Goal: Task Accomplishment & Management: Manage account settings

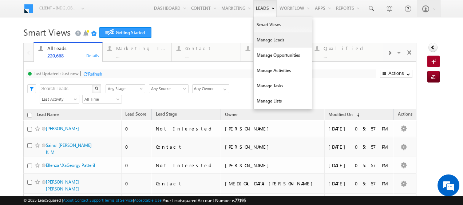
click at [262, 39] on link "Manage Leads" at bounding box center [283, 39] width 58 height 15
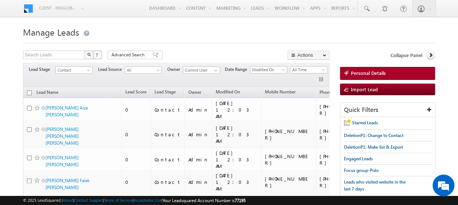
click at [28, 92] on input "checkbox" at bounding box center [29, 93] width 5 height 5
checkbox input "true"
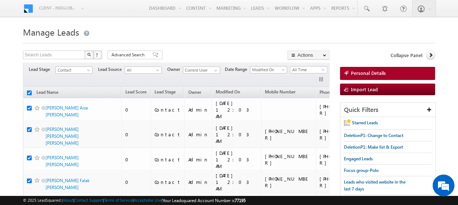
checkbox input "true"
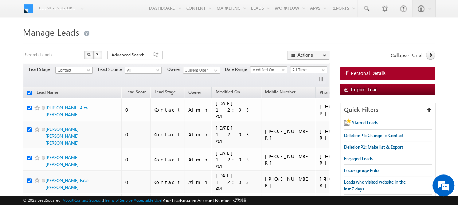
checkbox input "true"
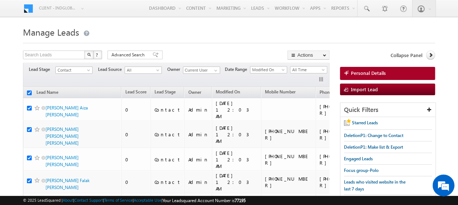
checkbox input "true"
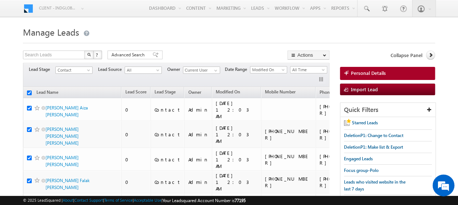
checkbox input "true"
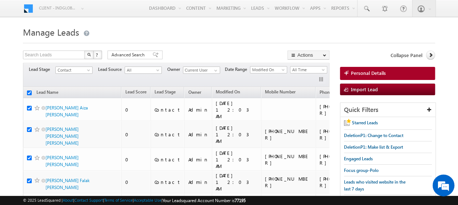
checkbox input "true"
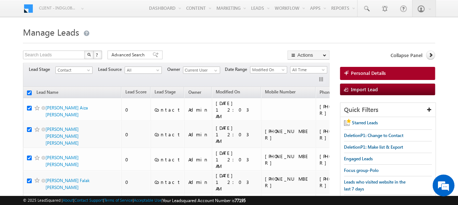
checkbox input "true"
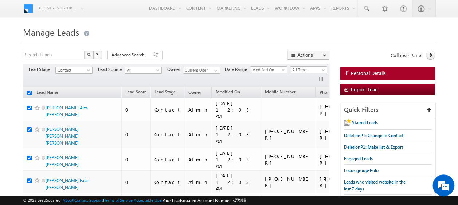
checkbox input "true"
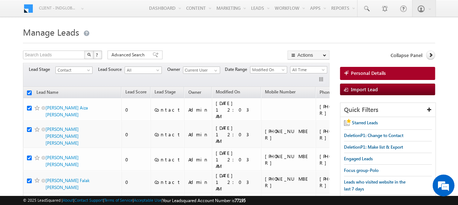
checkbox input "true"
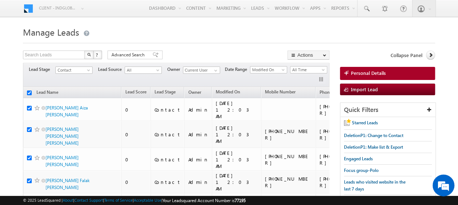
checkbox input "true"
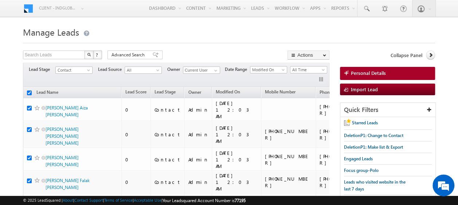
checkbox input "true"
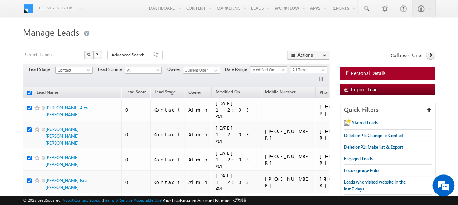
checkbox input "true"
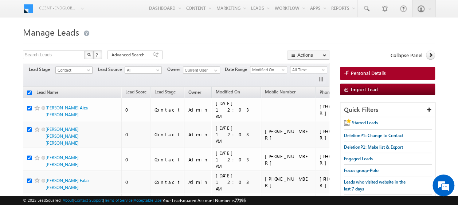
checkbox input "true"
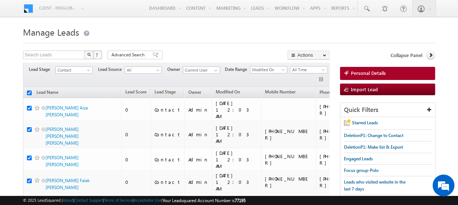
checkbox input "true"
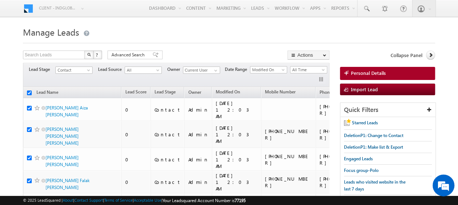
checkbox input "true"
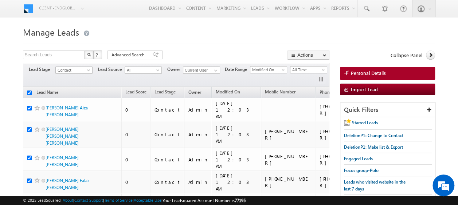
checkbox input "true"
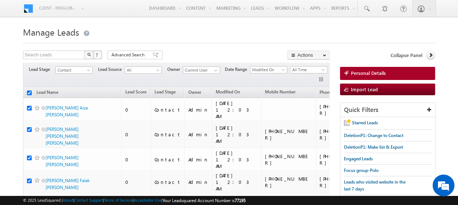
checkbox input "true"
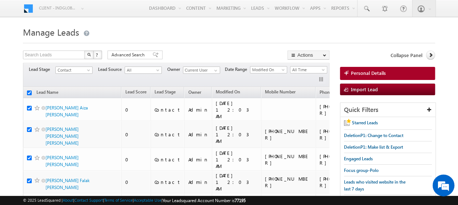
checkbox input "true"
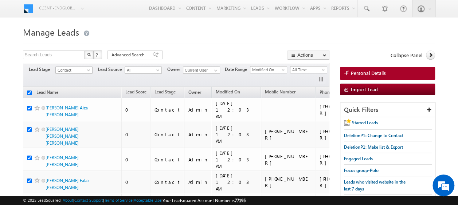
checkbox input "true"
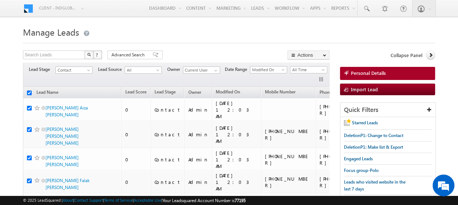
checkbox input "true"
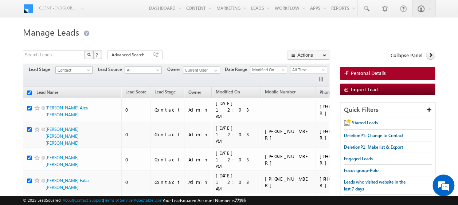
checkbox input "true"
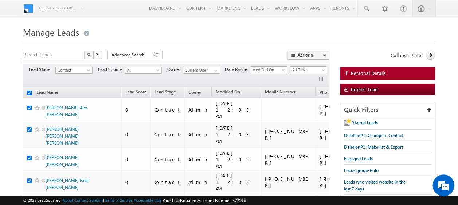
checkbox input "true"
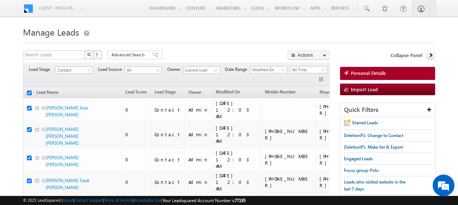
checkbox input "true"
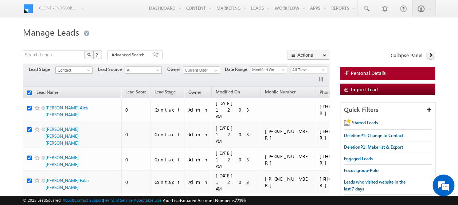
checkbox input "true"
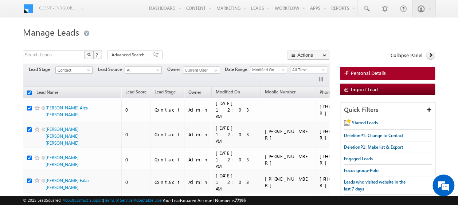
checkbox input "true"
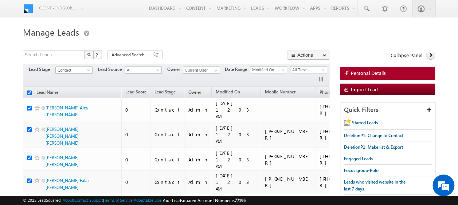
checkbox input "true"
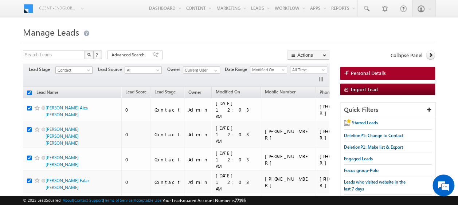
checkbox input "true"
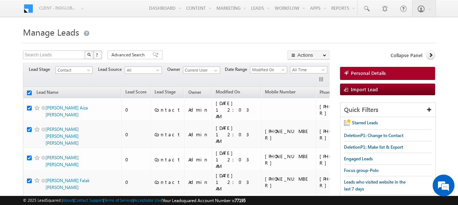
checkbox input "true"
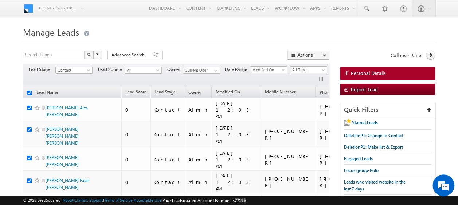
checkbox input "true"
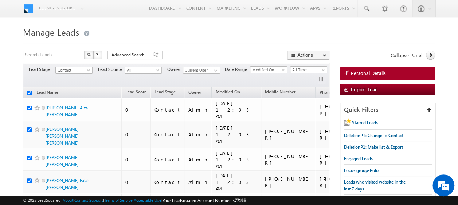
checkbox input "true"
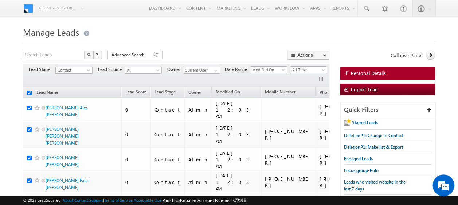
checkbox input "true"
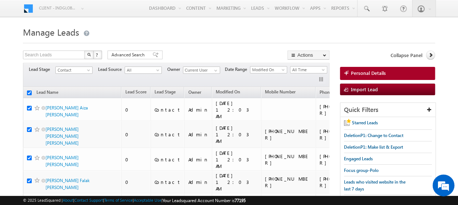
checkbox input "true"
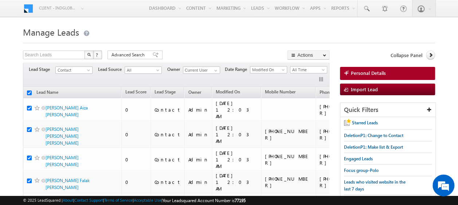
checkbox input "true"
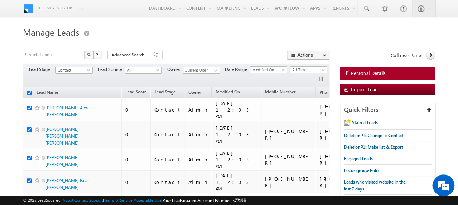
checkbox input "true"
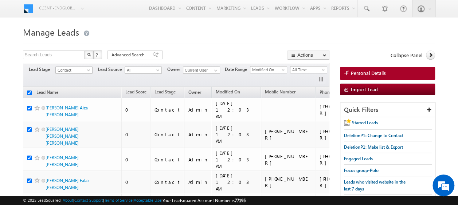
checkbox input "true"
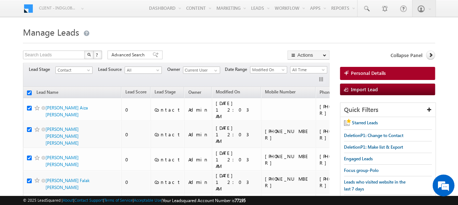
checkbox input "true"
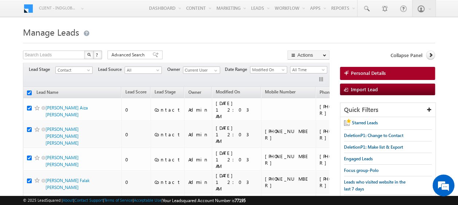
checkbox input "true"
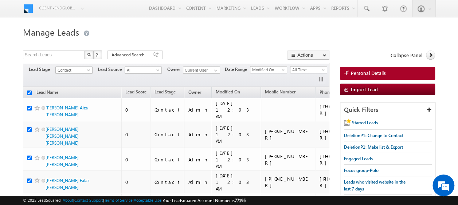
checkbox input "true"
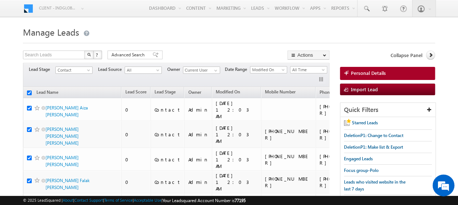
checkbox input "true"
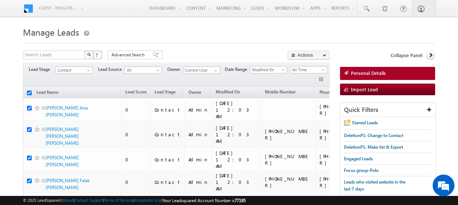
checkbox input "true"
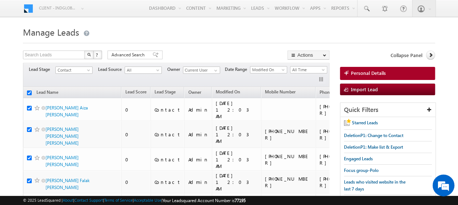
checkbox input "true"
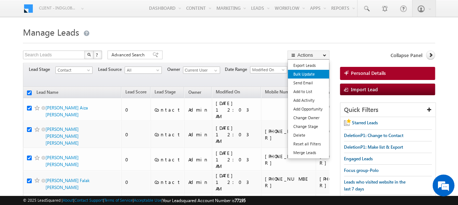
click at [309, 75] on link "Bulk Update" at bounding box center [308, 74] width 41 height 9
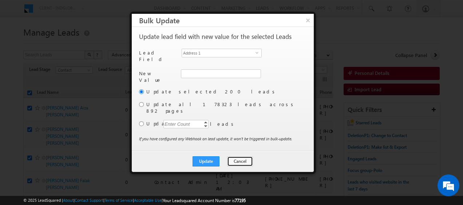
click at [239, 157] on button "Cancel" at bounding box center [240, 162] width 26 height 10
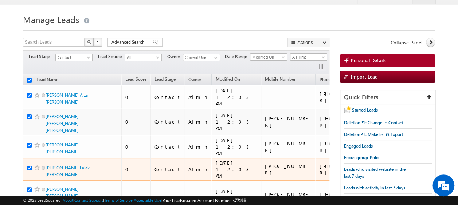
scroll to position [12, 0]
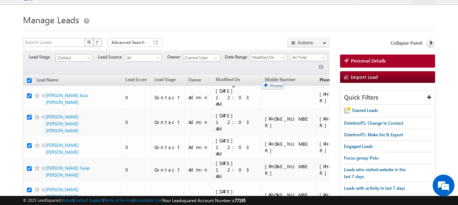
drag, startPoint x: 322, startPoint y: 80, endPoint x: 258, endPoint y: 78, distance: 63.4
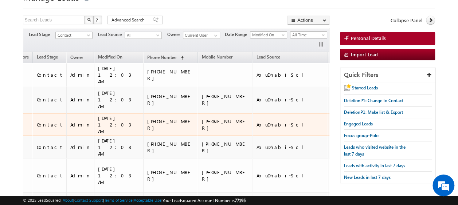
scroll to position [0, 125]
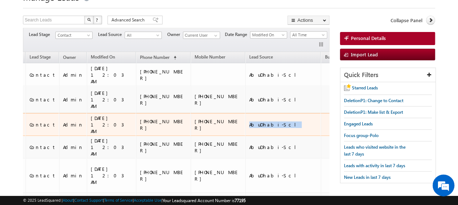
drag, startPoint x: 221, startPoint y: 111, endPoint x: 249, endPoint y: 110, distance: 28.4
click at [249, 122] on div "AbuDhabi-Scl" at bounding box center [283, 125] width 68 height 7
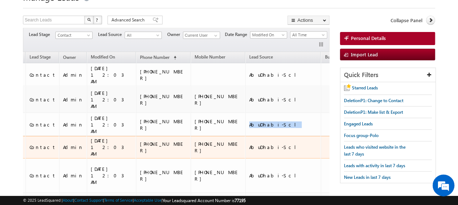
copy div "AbuDhabi-Scl"
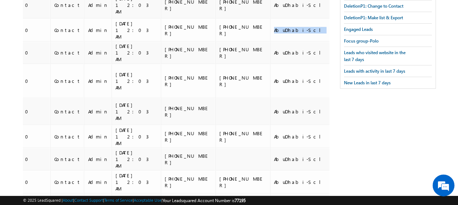
scroll to position [0, 0]
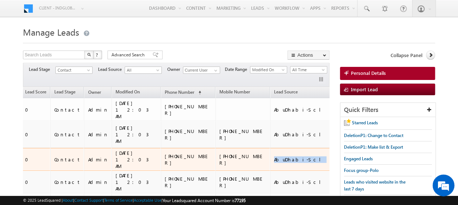
click at [277, 148] on td "AbuDhabi-Scl" at bounding box center [308, 159] width 76 height 23
drag, startPoint x: 170, startPoint y: 144, endPoint x: 151, endPoint y: 146, distance: 19.0
click at [165, 153] on div "+971-25527154" at bounding box center [188, 159] width 47 height 13
copy div "25527154"
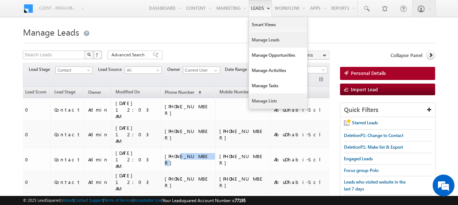
click at [266, 103] on link "Manage Lists" at bounding box center [278, 101] width 58 height 15
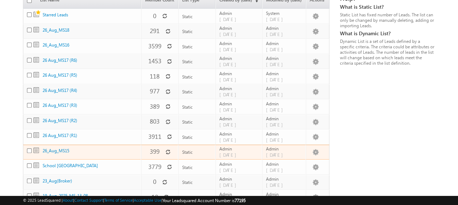
scroll to position [105, 0]
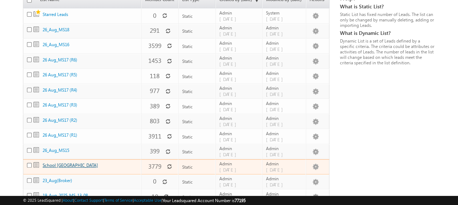
click at [53, 163] on link "School [GEOGRAPHIC_DATA]" at bounding box center [70, 165] width 55 height 5
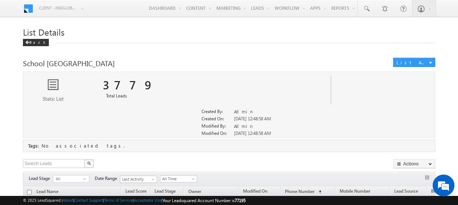
drag, startPoint x: 61, startPoint y: 63, endPoint x: 20, endPoint y: 65, distance: 41.2
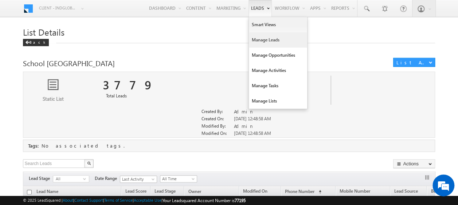
click at [261, 39] on link "Manage Leads" at bounding box center [278, 39] width 58 height 15
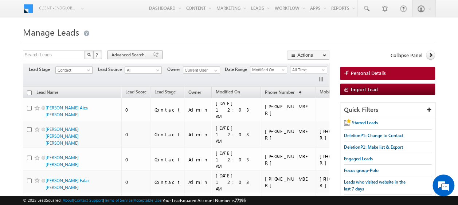
click at [114, 56] on span "Advanced Search" at bounding box center [128, 55] width 35 height 7
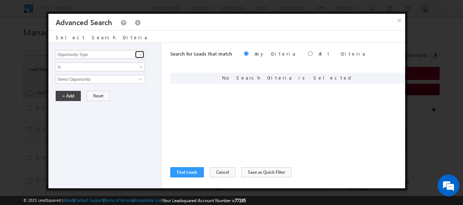
click at [141, 55] on span at bounding box center [141, 55] width 6 height 6
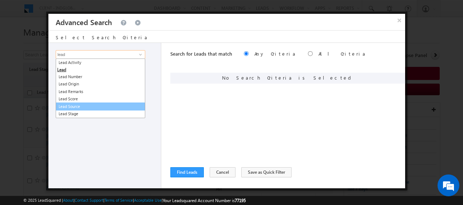
click at [68, 106] on link "Lead Source" at bounding box center [101, 107] width 90 height 8
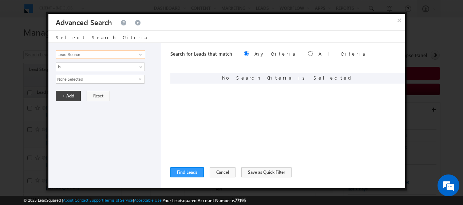
type input "Lead Source"
click at [138, 80] on span "None Selected" at bounding box center [97, 79] width 83 height 8
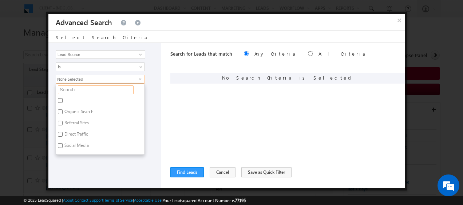
click at [87, 88] on input "text" at bounding box center [96, 90] width 76 height 9
type input "sar"
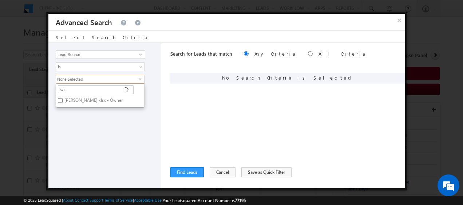
type input "s"
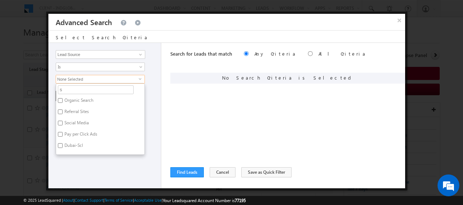
type input "sa"
type input "sar"
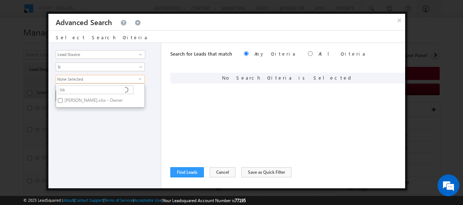
type input "s"
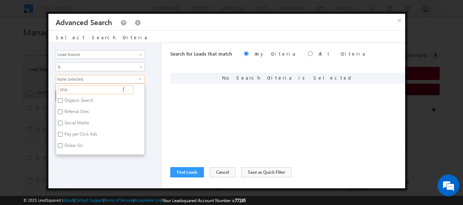
type input "shar"
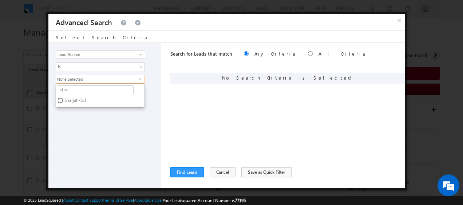
click at [62, 99] on input "Sharjah-Scl" at bounding box center [60, 100] width 5 height 5
checkbox input "true"
click at [146, 147] on div "Opportunity Type Lead Activity Task Sales Group Prospect Id Address 1 Address 2…" at bounding box center [104, 116] width 113 height 146
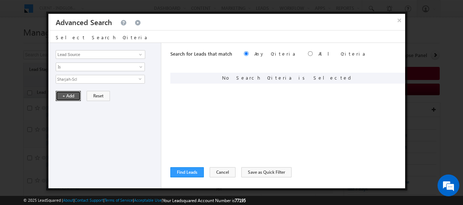
click at [71, 93] on button "+ Add" at bounding box center [68, 96] width 25 height 10
click at [308, 52] on input "radio" at bounding box center [310, 53] width 5 height 5
radio input "true"
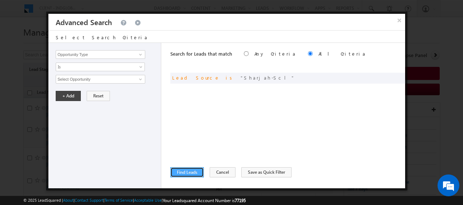
click at [187, 171] on button "Find Leads" at bounding box center [188, 173] width 34 height 10
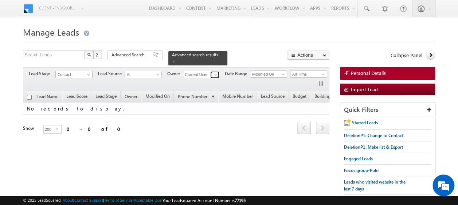
click at [216, 73] on span at bounding box center [216, 75] width 6 height 6
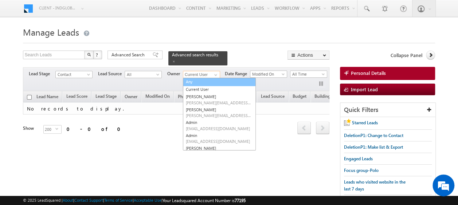
click at [197, 78] on link "Any" at bounding box center [219, 82] width 73 height 8
type input "Any"
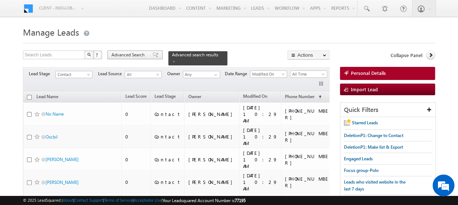
click at [129, 56] on span "Advanced Search" at bounding box center [128, 55] width 35 height 7
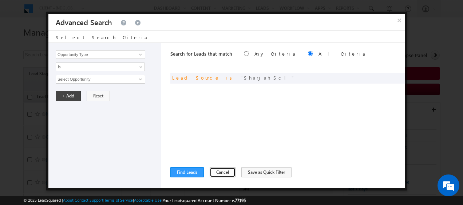
click at [214, 173] on button "Cancel" at bounding box center [223, 173] width 26 height 10
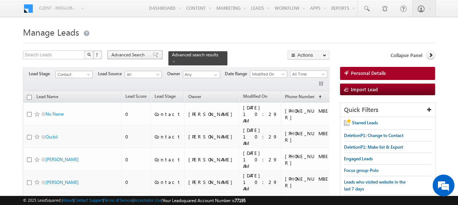
click at [142, 55] on span "Advanced Search" at bounding box center [128, 55] width 35 height 7
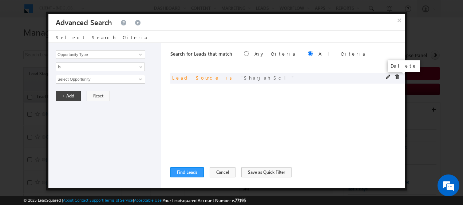
click at [399, 76] on span at bounding box center [397, 77] width 5 height 5
click at [145, 56] on input "Opportunity Type" at bounding box center [101, 54] width 90 height 9
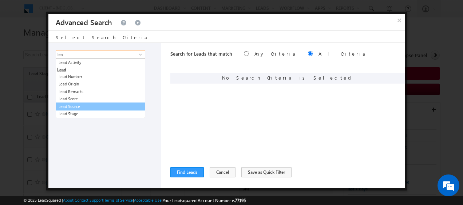
click at [60, 105] on link "Lead Source" at bounding box center [101, 107] width 90 height 8
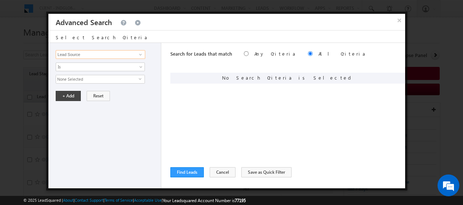
type input "Lead Source"
drag, startPoint x: 139, startPoint y: 79, endPoint x: 111, endPoint y: 80, distance: 28.1
click at [139, 78] on span "select" at bounding box center [142, 78] width 6 height 3
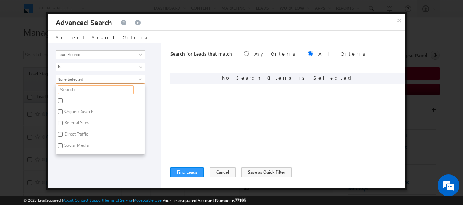
click at [77, 87] on input "text" at bounding box center [96, 90] width 76 height 9
type input "s"
type input "sha"
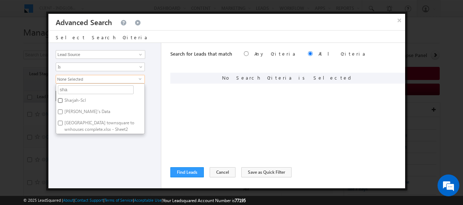
click at [61, 100] on input "Sharjah-Scl" at bounding box center [60, 100] width 5 height 5
checkbox input "true"
click at [149, 92] on div "+ Add Reset" at bounding box center [107, 96] width 102 height 10
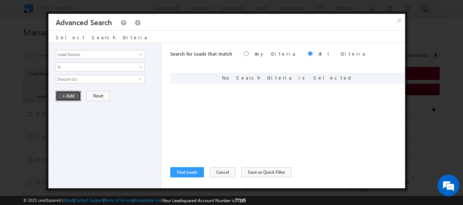
click at [66, 93] on button "+ Add" at bounding box center [68, 96] width 25 height 10
click at [139, 53] on span at bounding box center [141, 55] width 6 height 6
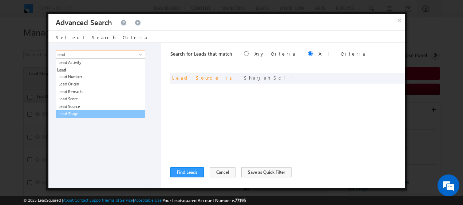
click at [74, 113] on link "Lead Stage" at bounding box center [101, 114] width 90 height 8
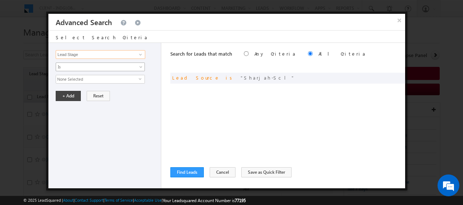
type input "Lead Stage"
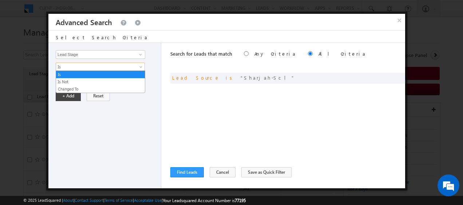
click at [141, 68] on span at bounding box center [142, 69] width 6 height 6
click at [78, 82] on link "Is Not" at bounding box center [100, 82] width 89 height 7
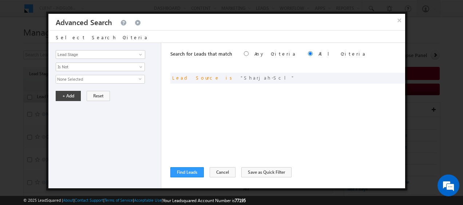
click at [142, 78] on span "select" at bounding box center [142, 78] width 6 height 3
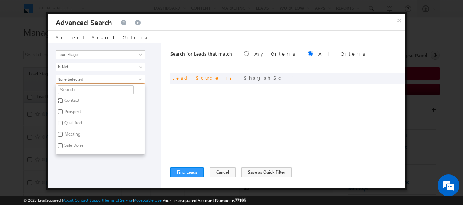
click at [60, 98] on input "Contact" at bounding box center [60, 100] width 5 height 5
checkbox input "true"
click at [153, 97] on div "+ Add Reset" at bounding box center [107, 96] width 102 height 10
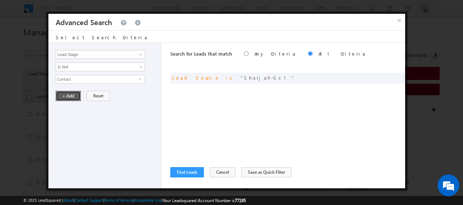
click at [71, 95] on button "+ Add" at bounding box center [68, 96] width 25 height 10
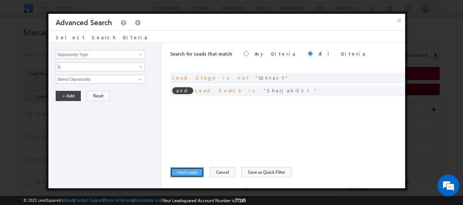
click at [191, 172] on button "Find Leads" at bounding box center [188, 173] width 34 height 10
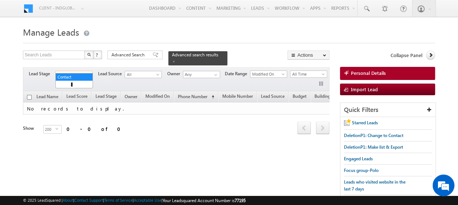
click at [89, 73] on span at bounding box center [89, 76] width 6 height 6
click at [88, 73] on span at bounding box center [89, 76] width 6 height 6
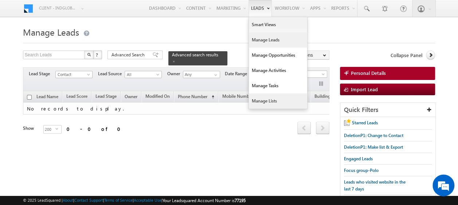
click at [260, 99] on link "Manage Lists" at bounding box center [278, 101] width 58 height 15
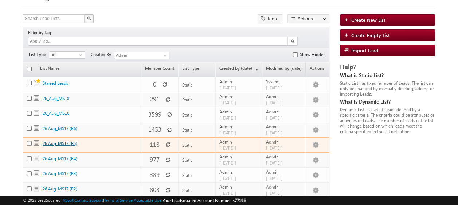
scroll to position [146, 0]
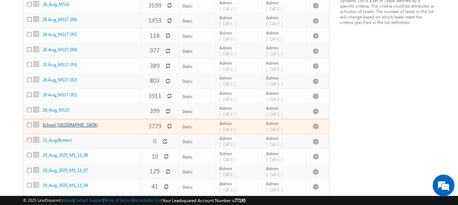
click at [52, 122] on link "School [GEOGRAPHIC_DATA]" at bounding box center [70, 124] width 55 height 5
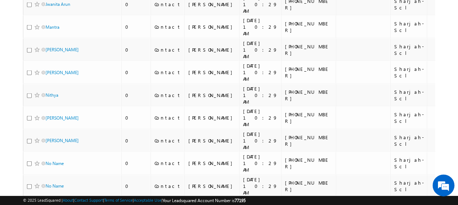
scroll to position [583, 0]
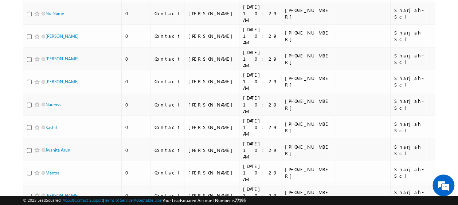
drag, startPoint x: 275, startPoint y: 102, endPoint x: 256, endPoint y: 102, distance: 19.7
drag, startPoint x: 261, startPoint y: 86, endPoint x: 257, endPoint y: 85, distance: 3.7
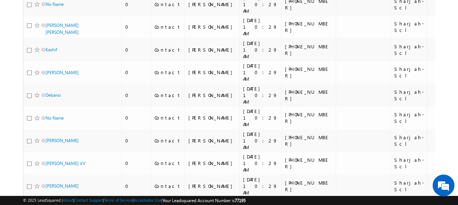
scroll to position [802, 0]
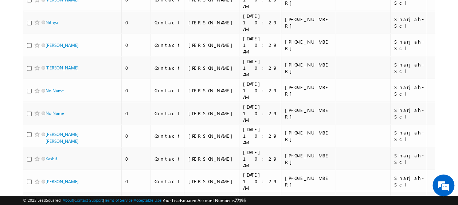
drag, startPoint x: 256, startPoint y: 114, endPoint x: 285, endPoint y: 115, distance: 28.4
drag, startPoint x: 285, startPoint y: 115, endPoint x: 283, endPoint y: 130, distance: 15.4
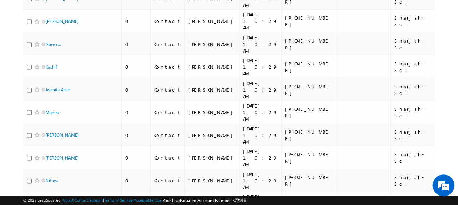
scroll to position [0, 0]
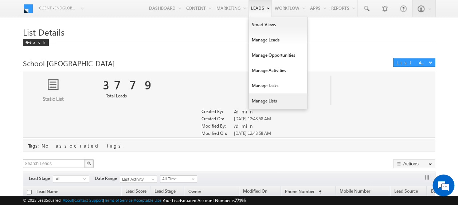
click at [266, 101] on link "Manage Lists" at bounding box center [278, 101] width 58 height 15
click at [262, 9] on link "Leads" at bounding box center [259, 8] width 23 height 17
click at [268, 40] on link "Manage Leads" at bounding box center [278, 39] width 58 height 15
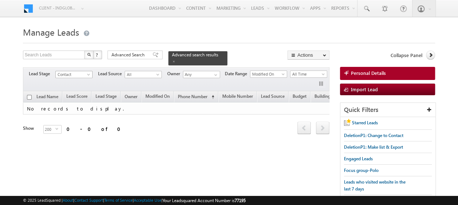
click at [90, 73] on span at bounding box center [89, 76] width 6 height 6
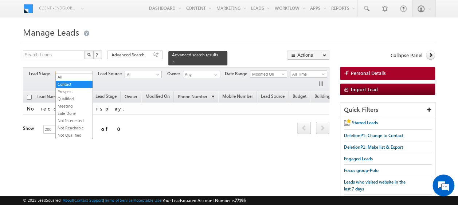
click at [90, 73] on span at bounding box center [89, 76] width 6 height 6
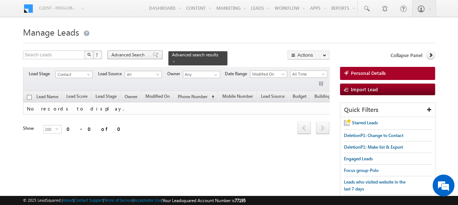
click at [121, 56] on span "Advanced Search" at bounding box center [128, 55] width 35 height 7
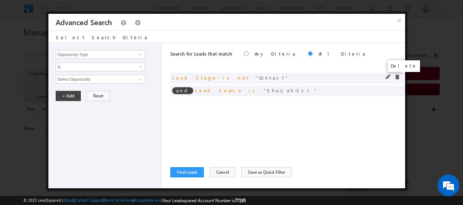
click at [395, 77] on span at bounding box center [397, 77] width 5 height 5
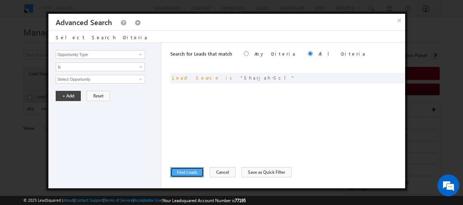
click at [192, 172] on button "Find Leads" at bounding box center [188, 173] width 34 height 10
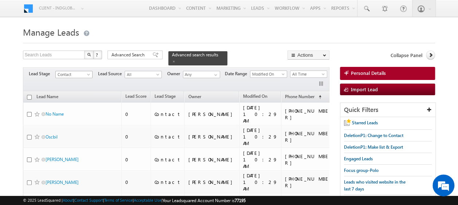
click at [85, 71] on span "Contact" at bounding box center [73, 74] width 35 height 7
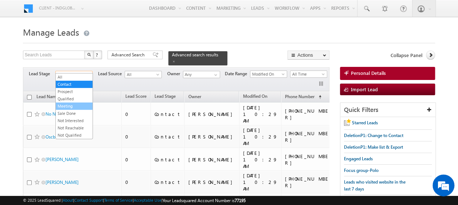
click at [69, 104] on link "Meeting" at bounding box center [74, 106] width 37 height 7
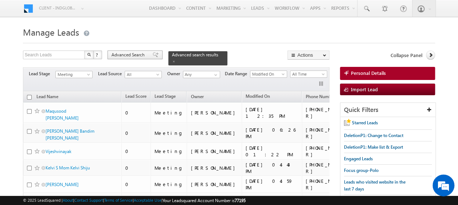
click at [126, 56] on span "Advanced Search" at bounding box center [128, 55] width 35 height 7
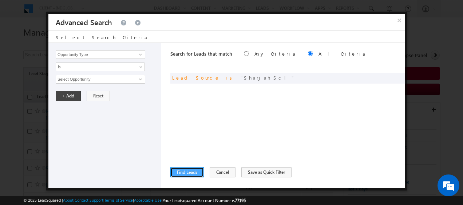
click at [189, 176] on button "Find Leads" at bounding box center [188, 173] width 34 height 10
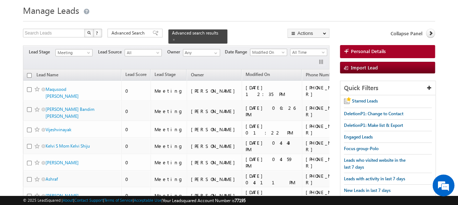
scroll to position [22, 0]
click at [130, 36] on span "Advanced Search" at bounding box center [128, 33] width 35 height 7
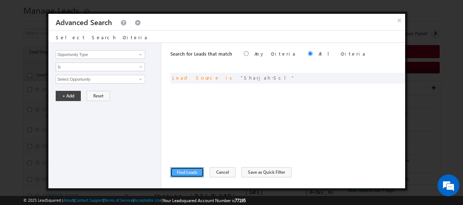
click at [188, 175] on button "Find Leads" at bounding box center [188, 173] width 34 height 10
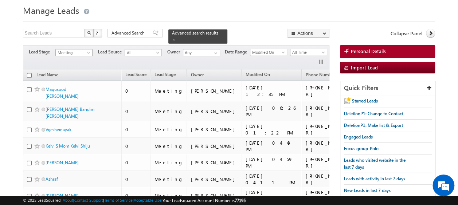
click at [88, 51] on span at bounding box center [89, 54] width 6 height 6
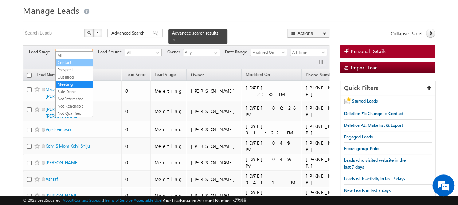
click at [70, 61] on link "Contact" at bounding box center [74, 62] width 37 height 7
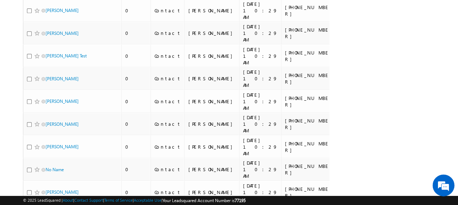
scroll to position [0, 0]
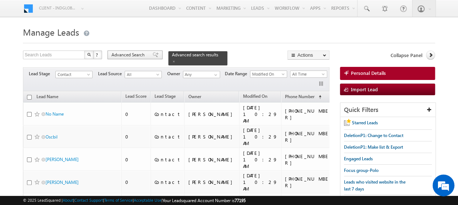
click at [137, 55] on span "Advanced Search" at bounding box center [128, 55] width 35 height 7
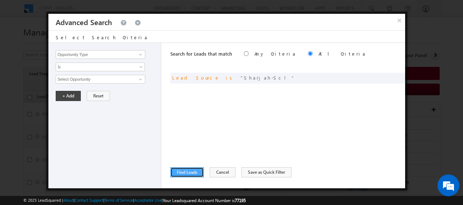
click at [192, 172] on button "Find Leads" at bounding box center [188, 173] width 34 height 10
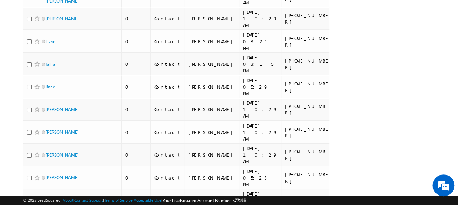
scroll to position [3330, 0]
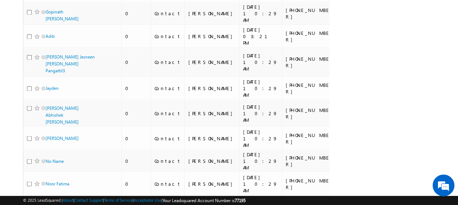
scroll to position [3432, 0]
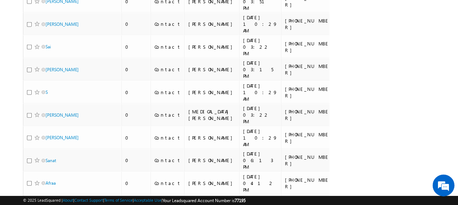
scroll to position [0, 0]
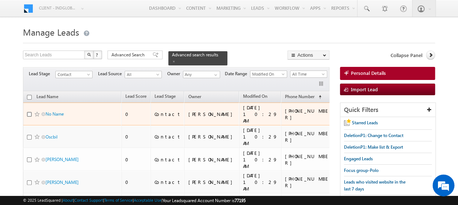
click at [28, 112] on input "checkbox" at bounding box center [29, 114] width 5 height 5
checkbox input "true"
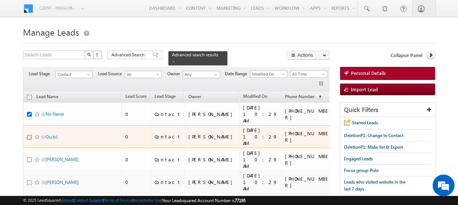
click at [29, 135] on input "checkbox" at bounding box center [29, 137] width 5 height 5
checkbox input "true"
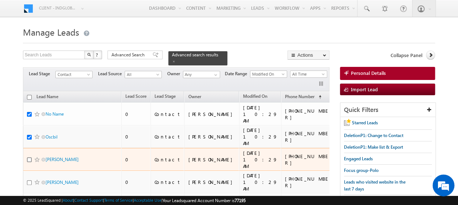
click at [29, 158] on input "checkbox" at bounding box center [29, 160] width 5 height 5
checkbox input "true"
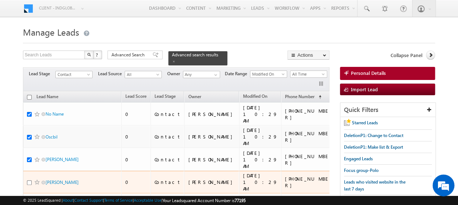
click at [30, 179] on div at bounding box center [38, 182] width 22 height 7
drag, startPoint x: 28, startPoint y: 155, endPoint x: 30, endPoint y: 168, distance: 12.9
click at [28, 181] on input "checkbox" at bounding box center [29, 183] width 5 height 5
checkbox input "true"
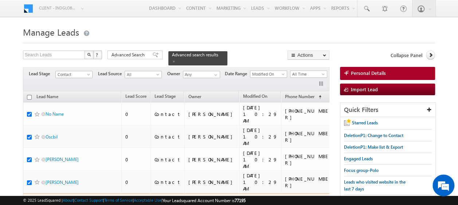
click at [29, 203] on input "checkbox" at bounding box center [29, 205] width 5 height 5
checkbox input "true"
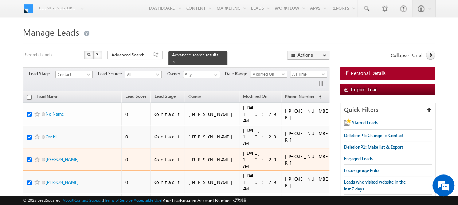
scroll to position [36, 0]
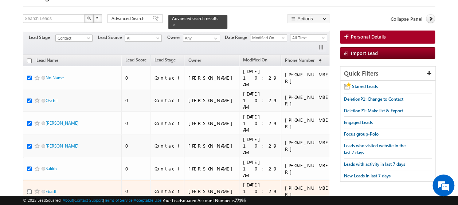
click at [30, 190] on input "checkbox" at bounding box center [29, 192] width 5 height 5
checkbox input "true"
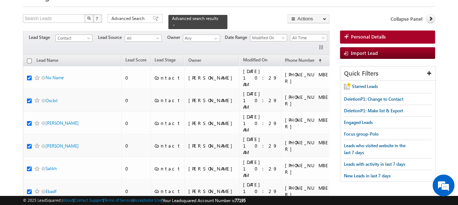
drag, startPoint x: 30, startPoint y: 168, endPoint x: 98, endPoint y: 149, distance: 71.2
checkbox input "true"
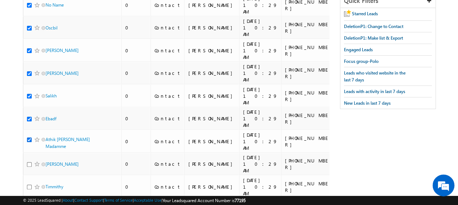
scroll to position [146, 0]
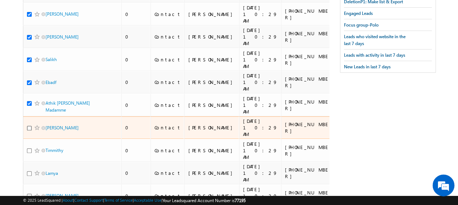
click at [28, 126] on input "checkbox" at bounding box center [29, 128] width 5 height 5
checkbox input "true"
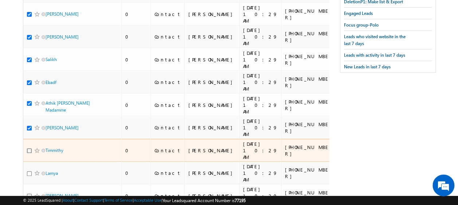
click at [28, 149] on input "checkbox" at bounding box center [29, 151] width 5 height 5
checkbox input "true"
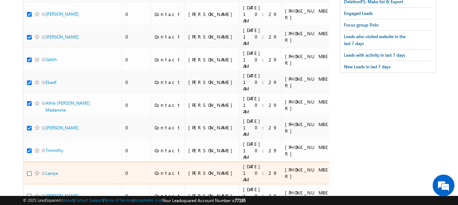
click at [28, 172] on input "checkbox" at bounding box center [29, 174] width 5 height 5
checkbox input "true"
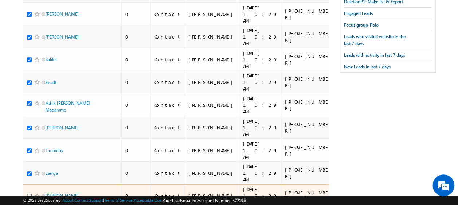
click at [28, 194] on input "checkbox" at bounding box center [29, 196] width 5 height 5
checkbox input "true"
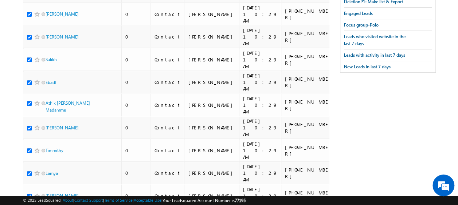
checkbox input "true"
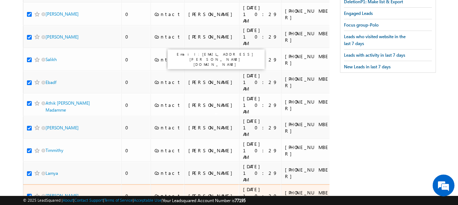
scroll to position [182, 0]
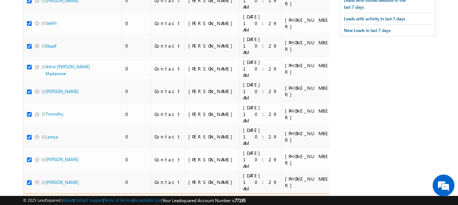
click at [28, 203] on input "checkbox" at bounding box center [29, 205] width 5 height 5
checkbox input "true"
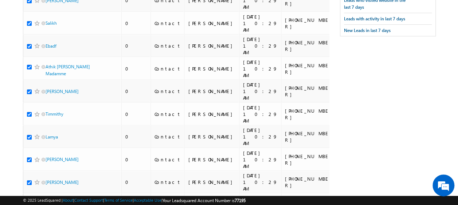
checkbox input "true"
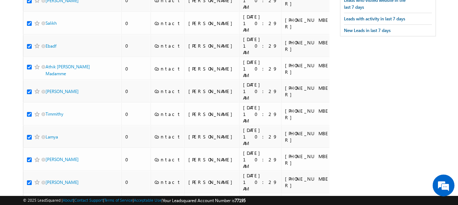
checkbox input "true"
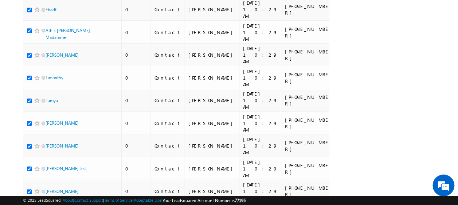
checkbox input "true"
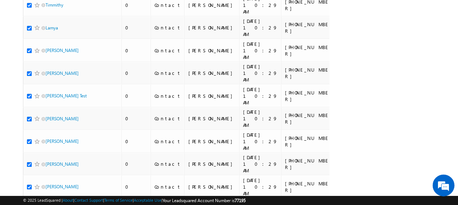
checkbox input "true"
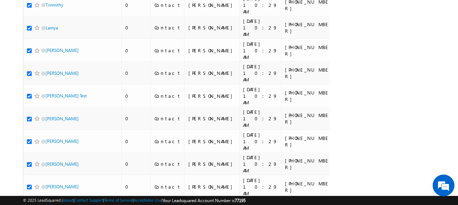
checkbox input "true"
drag, startPoint x: 28, startPoint y: 163, endPoint x: 35, endPoint y: 163, distance: 6.6
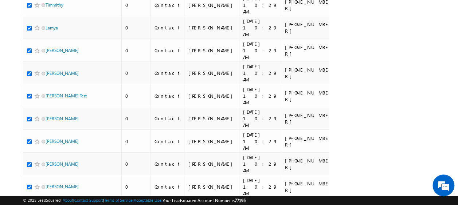
checkbox input "true"
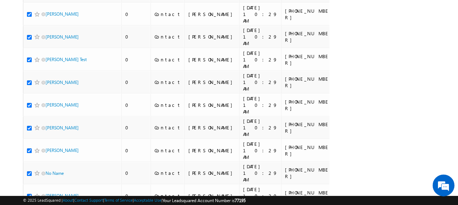
drag, startPoint x: 28, startPoint y: 143, endPoint x: 31, endPoint y: 155, distance: 12.5
checkbox input "true"
drag, startPoint x: 31, startPoint y: 160, endPoint x: 29, endPoint y: 172, distance: 12.5
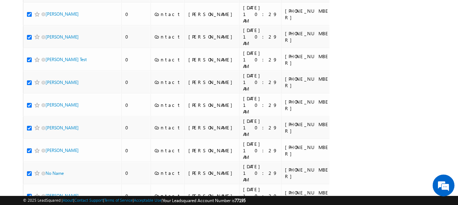
checkbox input "true"
drag, startPoint x: 28, startPoint y: 177, endPoint x: 30, endPoint y: 182, distance: 4.5
checkbox input "true"
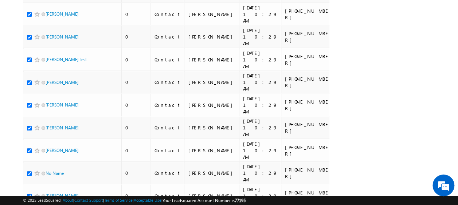
checkbox input "true"
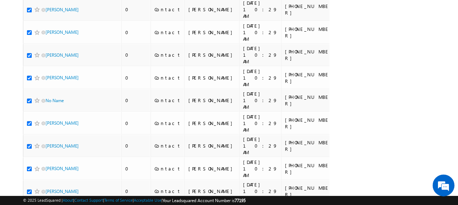
scroll to position [437, 0]
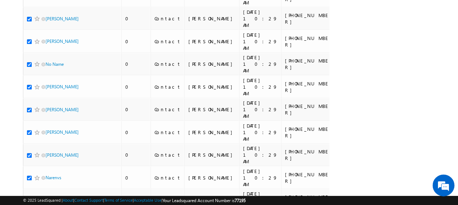
checkbox input "true"
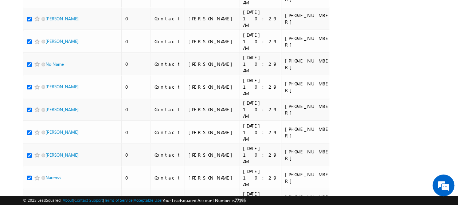
checkbox input "true"
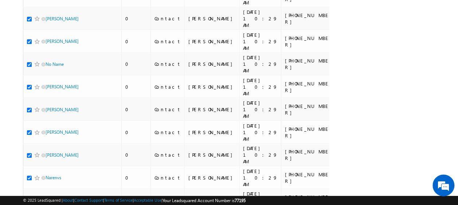
scroll to position [474, 0]
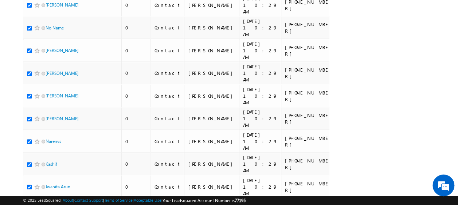
checkbox input "true"
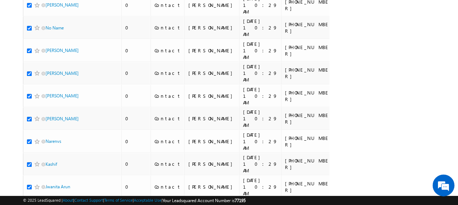
checkbox input "true"
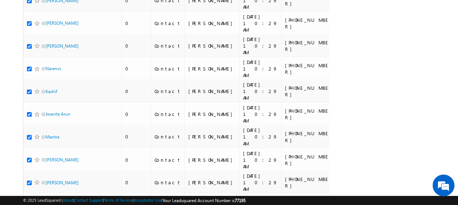
checkbox input "true"
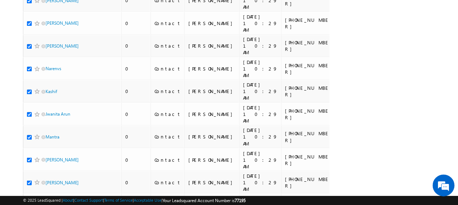
checkbox input "true"
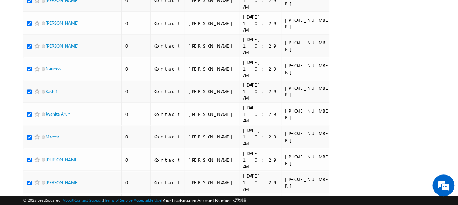
scroll to position [619, 0]
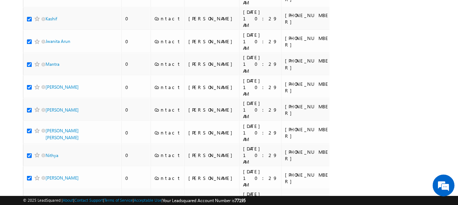
checkbox input "true"
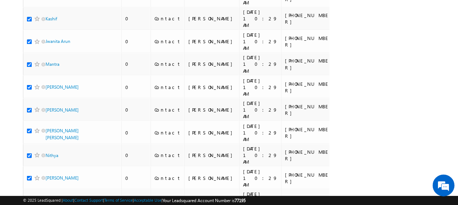
checkbox input "true"
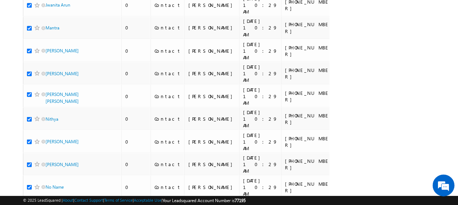
scroll to position [729, 0]
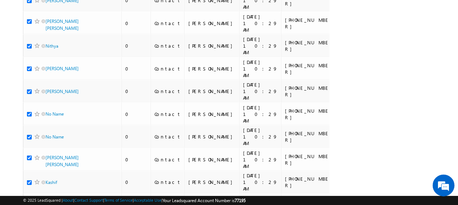
checkbox input "false"
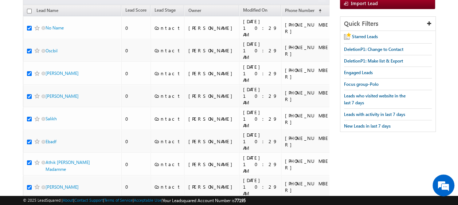
scroll to position [0, 0]
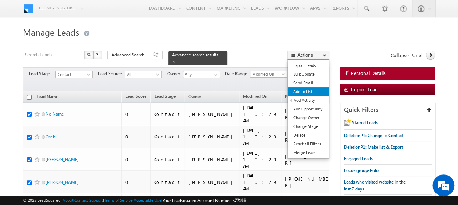
click at [312, 90] on link "Add to List" at bounding box center [308, 91] width 41 height 9
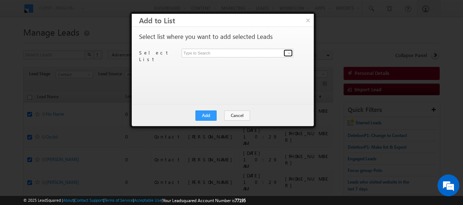
click at [290, 54] on span at bounding box center [289, 53] width 6 height 6
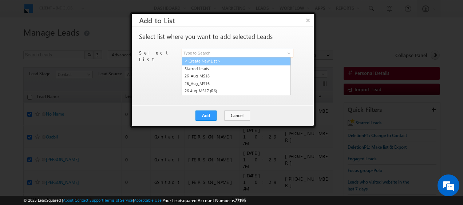
click at [222, 59] on link "< Create New List >" at bounding box center [236, 61] width 109 height 8
type input "< Create New List >"
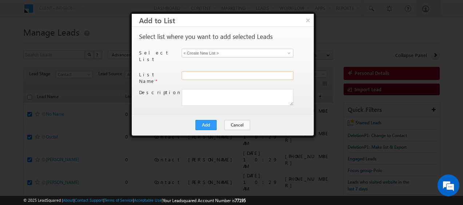
click at [194, 71] on input "text" at bounding box center [238, 75] width 112 height 9
type input "Wrong phone number_Sharja-Scl"
click at [210, 120] on button "Add" at bounding box center [206, 125] width 21 height 10
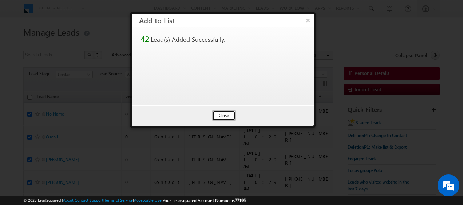
click at [223, 117] on button "Close" at bounding box center [223, 116] width 23 height 10
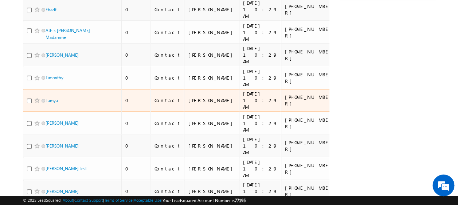
scroll to position [36, 0]
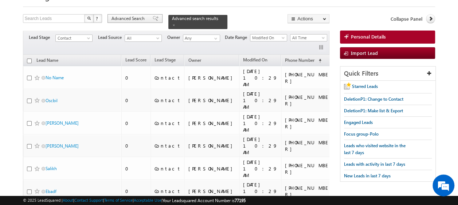
click at [126, 16] on span "Advanced Search" at bounding box center [128, 18] width 35 height 7
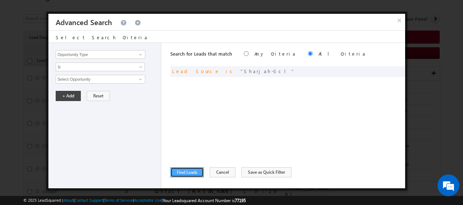
click at [187, 168] on button "Find Leads" at bounding box center [188, 173] width 34 height 10
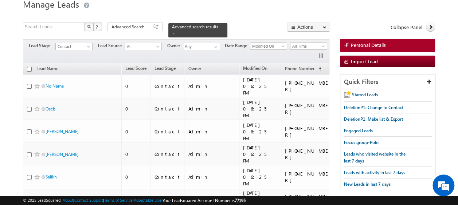
scroll to position [0, 0]
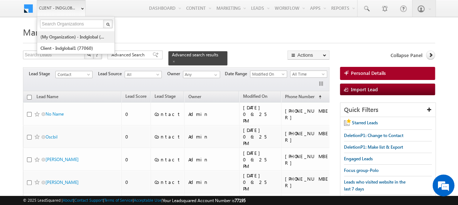
click at [75, 35] on link "(My Organization) - indglobal (48060)" at bounding box center [73, 36] width 67 height 11
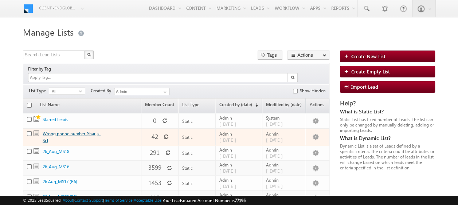
click at [70, 131] on link "Wrong phone number_Sharja-Scl" at bounding box center [72, 137] width 58 height 12
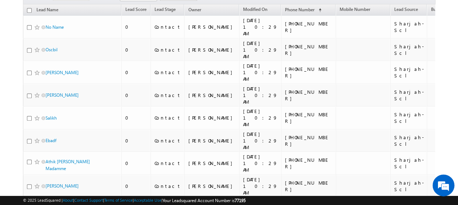
scroll to position [73, 0]
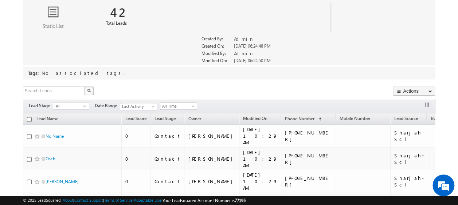
click at [28, 117] on input "checkbox" at bounding box center [29, 119] width 5 height 5
checkbox input "true"
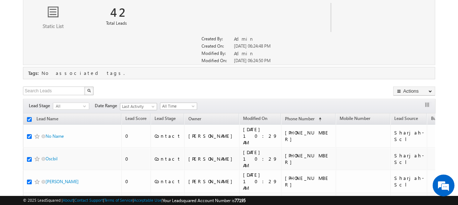
checkbox input "true"
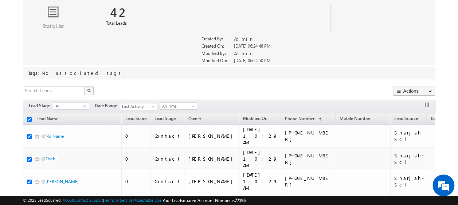
checkbox input "true"
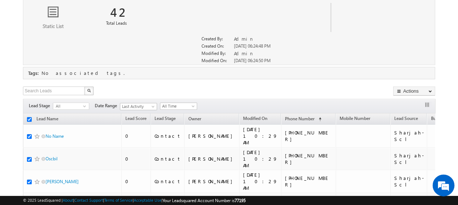
checkbox input "true"
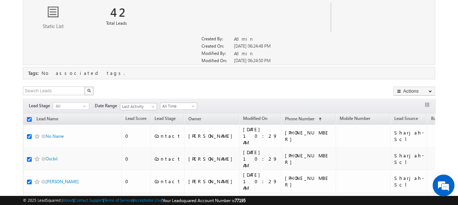
checkbox input "true"
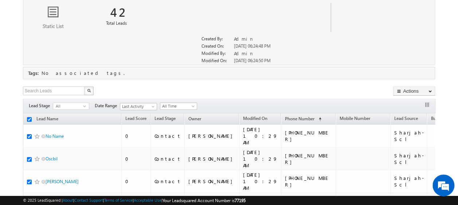
checkbox input "true"
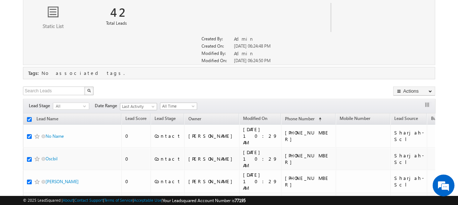
checkbox input "true"
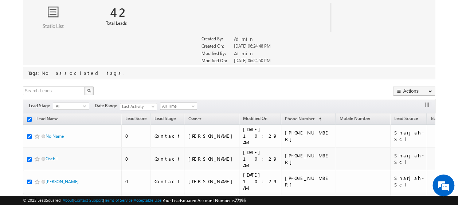
checkbox input "true"
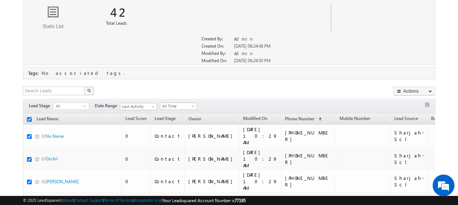
checkbox input "true"
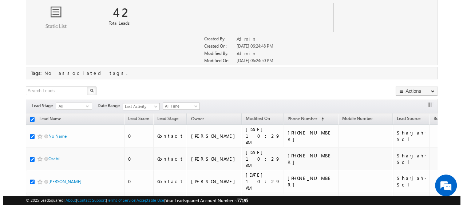
scroll to position [109, 0]
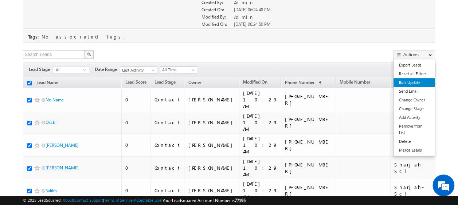
click at [416, 81] on link "Bulk Update" at bounding box center [413, 82] width 41 height 9
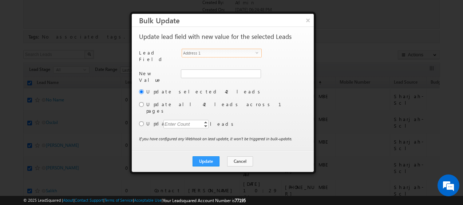
click at [255, 54] on span "Address 1" at bounding box center [219, 53] width 74 height 8
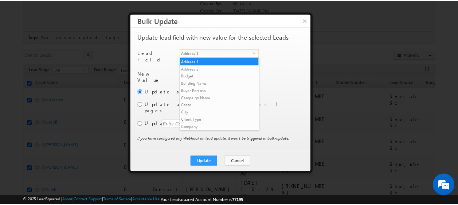
scroll to position [277, 0]
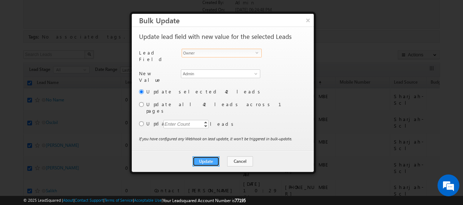
click at [213, 157] on button "Update" at bounding box center [206, 162] width 27 height 10
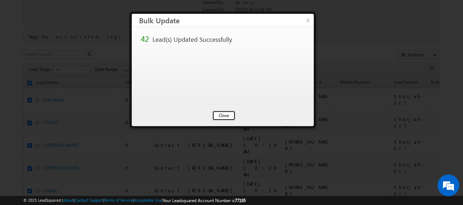
click at [223, 114] on button "Close" at bounding box center [223, 116] width 23 height 10
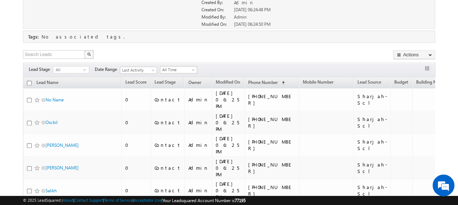
click at [28, 81] on input "checkbox" at bounding box center [29, 83] width 5 height 5
checkbox input "true"
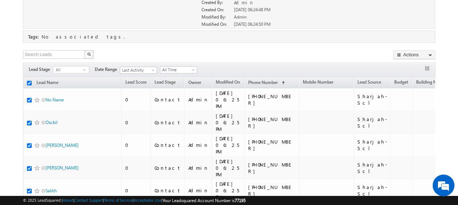
checkbox input "true"
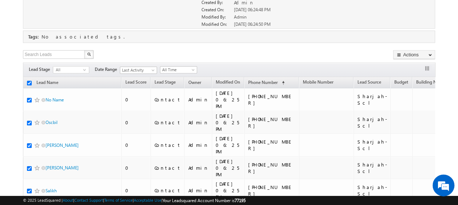
checkbox input "true"
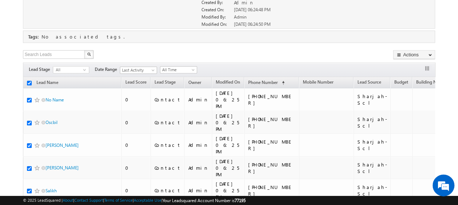
checkbox input "true"
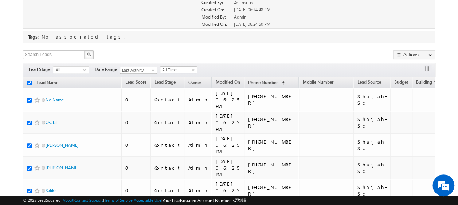
checkbox input "true"
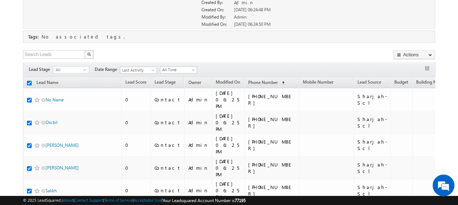
checkbox input "true"
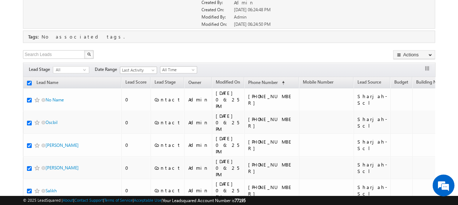
checkbox input "true"
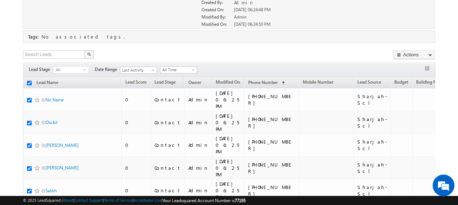
checkbox input "true"
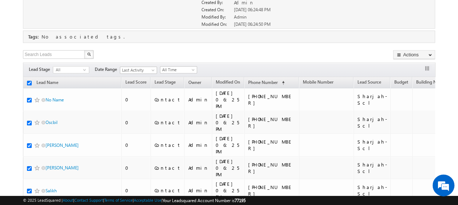
checkbox input "true"
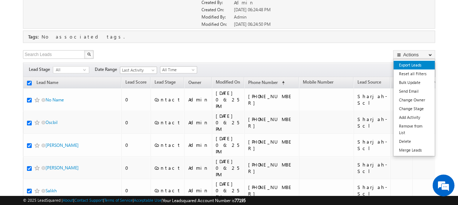
click at [415, 63] on link "Export Leads" at bounding box center [413, 65] width 41 height 9
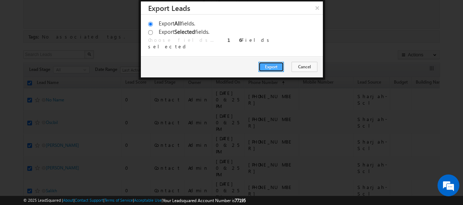
click at [276, 68] on button "Export" at bounding box center [272, 67] width 26 height 10
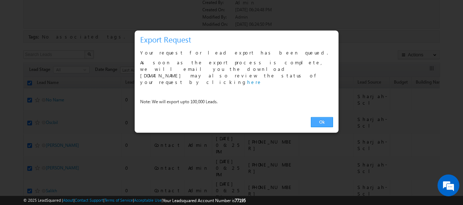
click at [318, 117] on link "Ok" at bounding box center [322, 122] width 22 height 10
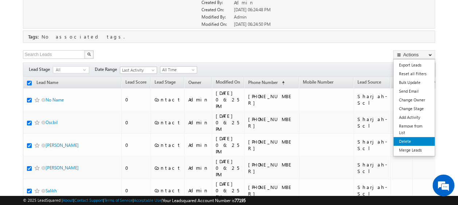
click at [404, 141] on link "Delete" at bounding box center [413, 141] width 41 height 9
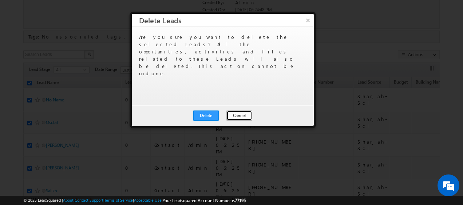
click at [238, 114] on button "Cancel" at bounding box center [240, 116] width 26 height 10
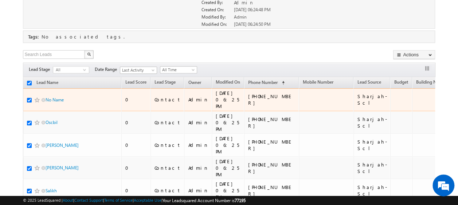
scroll to position [0, 0]
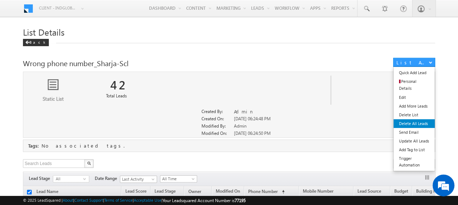
click at [412, 120] on link "Delete All Leads" at bounding box center [413, 124] width 41 height 9
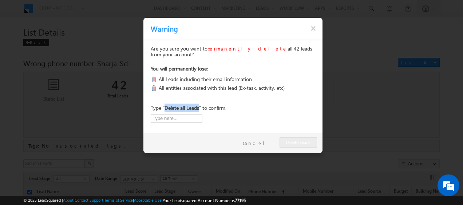
drag, startPoint x: 165, startPoint y: 109, endPoint x: 197, endPoint y: 109, distance: 32.1
click at [197, 109] on b "Delete all Leads" at bounding box center [182, 108] width 35 height 7
copy b "Delete all Lead"
click at [175, 118] on input "text" at bounding box center [177, 118] width 52 height 9
paste input "Delete all Lead"
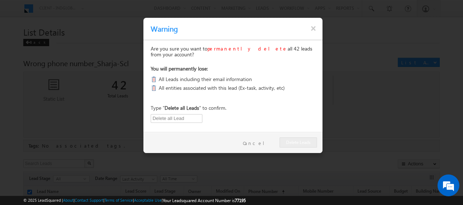
click at [255, 113] on div "Type " Delete all Leads " to confirm. Enter text exactly as displayed. Delete a…" at bounding box center [233, 113] width 179 height 19
click at [185, 119] on input "Delete all Lead" at bounding box center [177, 118] width 52 height 9
type input "Delete all Leads"
click at [301, 141] on button "Delete Leads" at bounding box center [299, 143] width 38 height 10
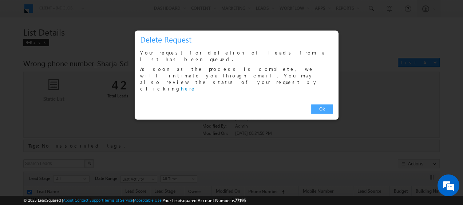
click at [319, 104] on link "Ok" at bounding box center [322, 109] width 22 height 10
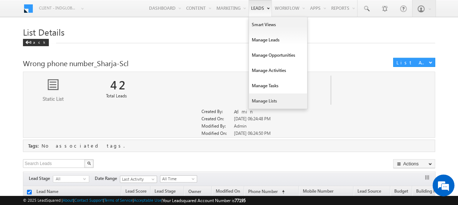
click at [264, 102] on link "Manage Lists" at bounding box center [278, 101] width 58 height 15
